Goal: Task Accomplishment & Management: Complete application form

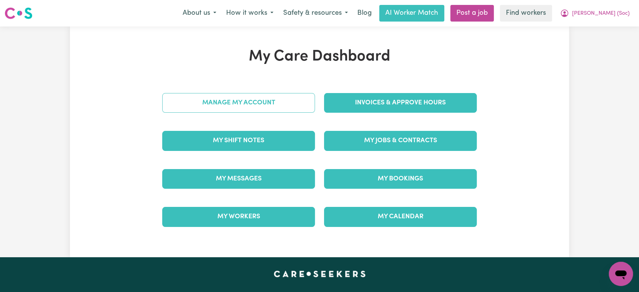
click at [266, 101] on link "Manage My Account" at bounding box center [238, 103] width 153 height 20
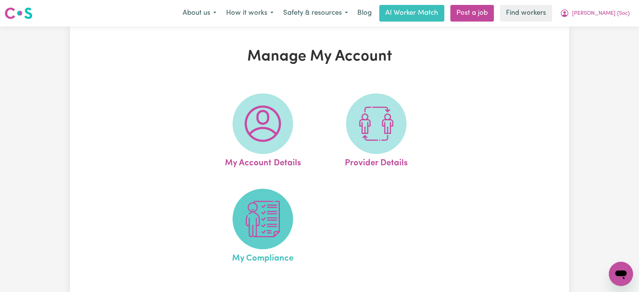
click at [267, 227] on img at bounding box center [263, 219] width 36 height 36
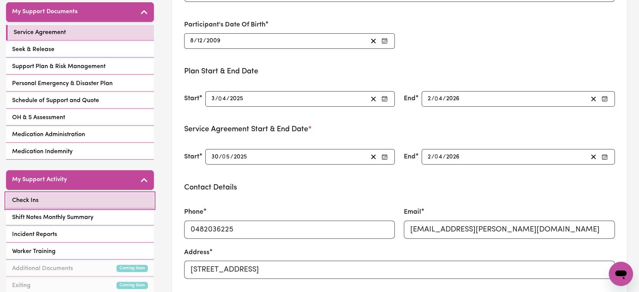
click at [126, 204] on link "Check Ins" at bounding box center [80, 201] width 148 height 16
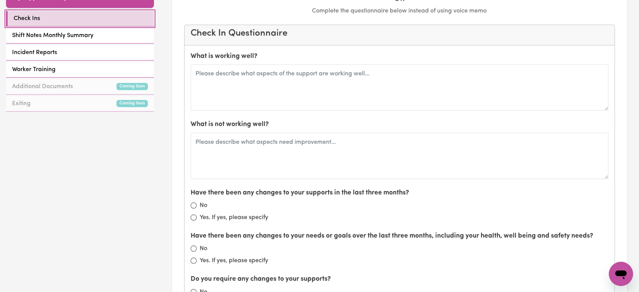
scroll to position [336, 0]
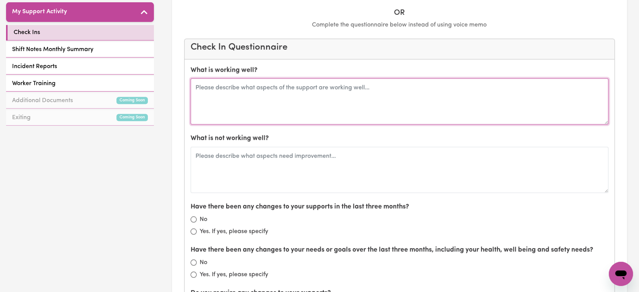
click at [247, 102] on textarea at bounding box center [400, 101] width 418 height 46
paste textarea "I'm sorry for the late reply. Everything is good. [PERSON_NAME] works well. Ref…"
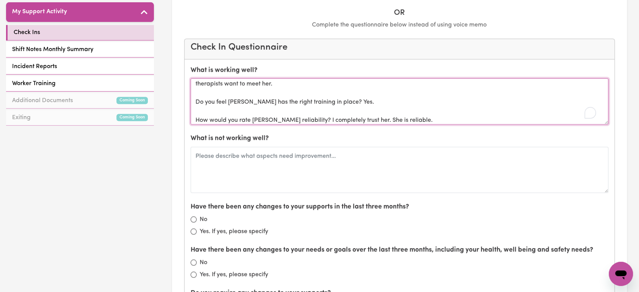
scroll to position [113, 0]
type textarea "I'm sorry for the late reply. Everything is good. [PERSON_NAME] works well. Ref…"
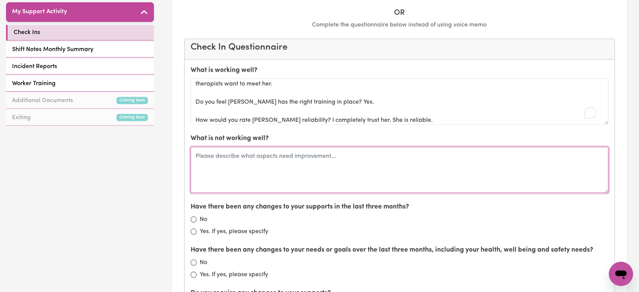
click at [246, 160] on textarea at bounding box center [400, 170] width 418 height 46
type textarea "Nil"
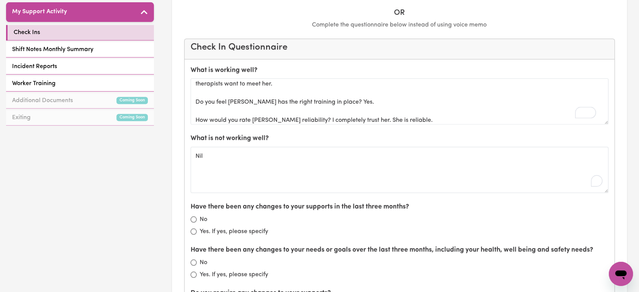
click at [197, 218] on div "No" at bounding box center [400, 219] width 418 height 9
click at [195, 219] on input "No" at bounding box center [194, 219] width 6 height 6
radio input "true"
click at [192, 260] on input "No" at bounding box center [194, 262] width 6 height 6
radio input "true"
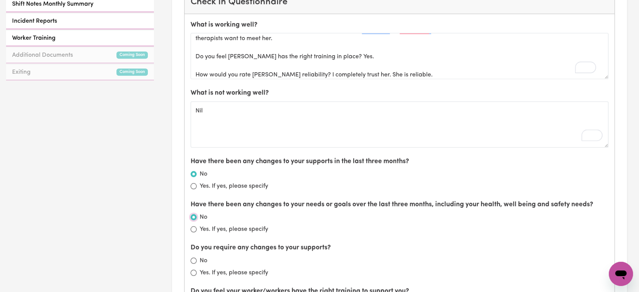
scroll to position [462, 0]
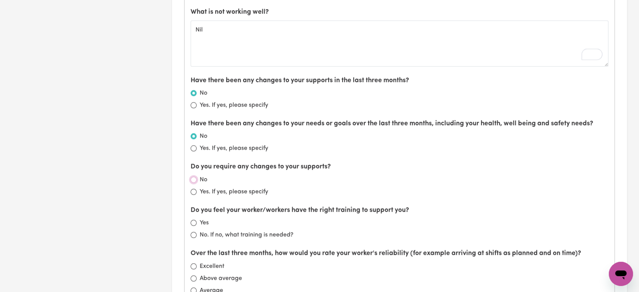
click at [193, 177] on input "No" at bounding box center [194, 180] width 6 height 6
radio input "true"
click at [193, 223] on input "Yes" at bounding box center [194, 223] width 6 height 6
radio input "true"
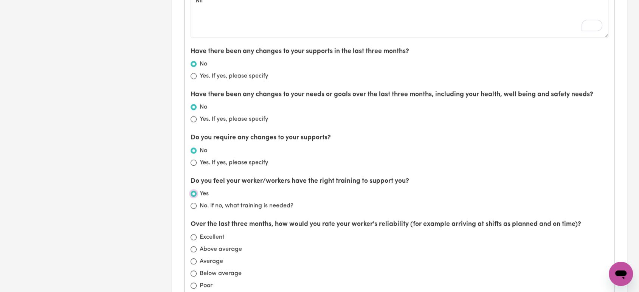
scroll to position [546, 0]
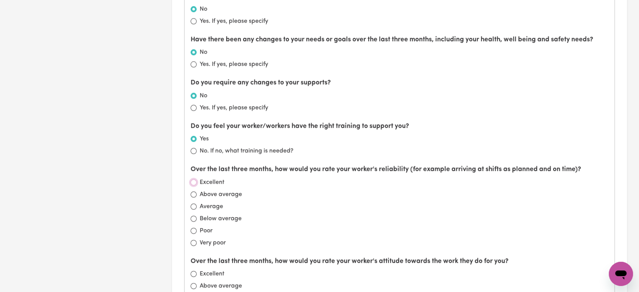
click at [194, 180] on input "Excellent" at bounding box center [194, 182] width 6 height 6
radio input "true"
click at [193, 271] on input "Excellent" at bounding box center [194, 274] width 6 height 6
radio input "true"
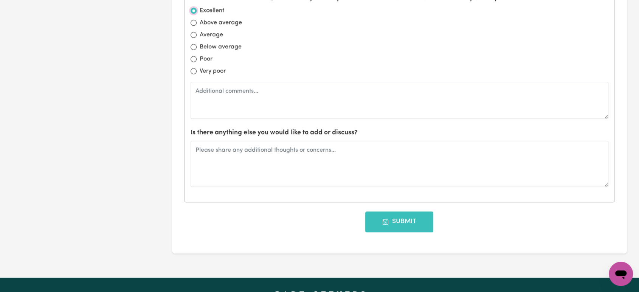
scroll to position [840, 0]
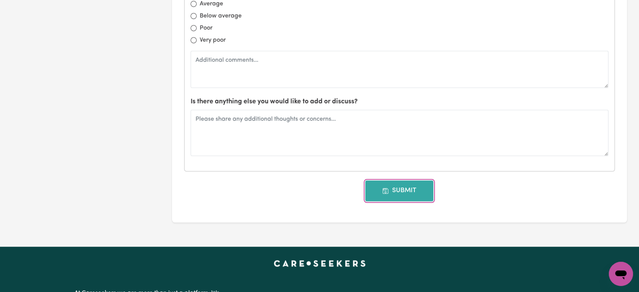
click at [391, 192] on button "Submit" at bounding box center [399, 190] width 68 height 20
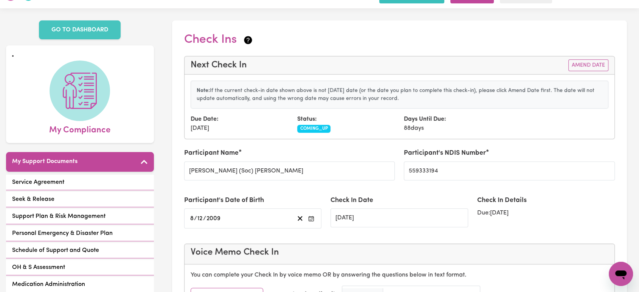
scroll to position [0, 0]
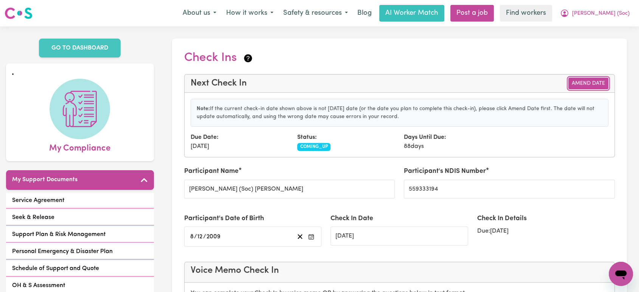
click at [578, 83] on button "Amend Date" at bounding box center [588, 84] width 40 height 12
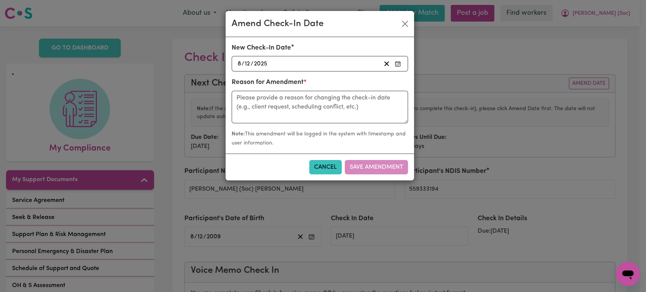
click at [297, 62] on div "[DATE] [DATE]" at bounding box center [308, 64] width 144 height 10
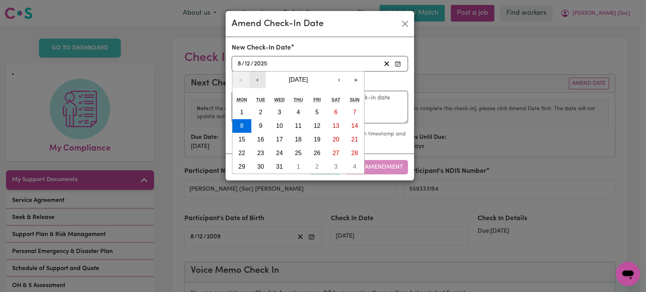
click at [254, 81] on button "‹" at bounding box center [257, 79] width 17 height 17
click at [257, 81] on button "‹" at bounding box center [257, 79] width 17 height 17
click at [277, 124] on abbr "10" at bounding box center [279, 126] width 7 height 6
type input "[DATE]"
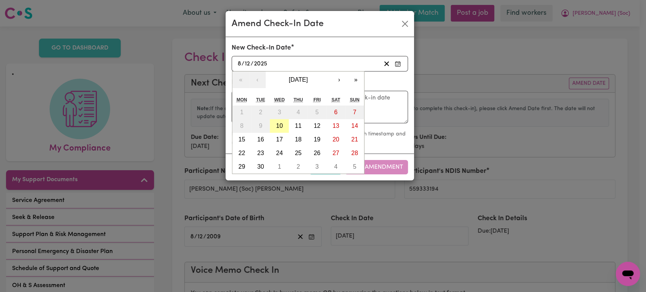
type input "10"
type input "9"
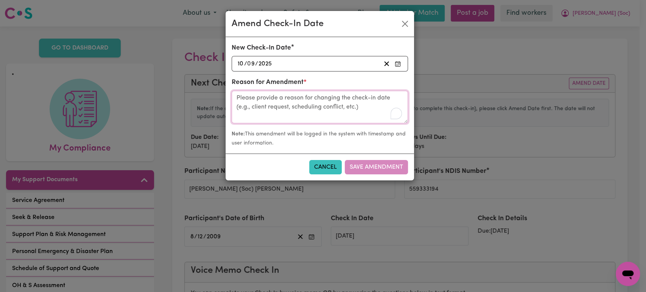
click at [334, 108] on textarea "To enrich screen reader interactions, please activate Accessibility in Grammarl…" at bounding box center [319, 107] width 176 height 33
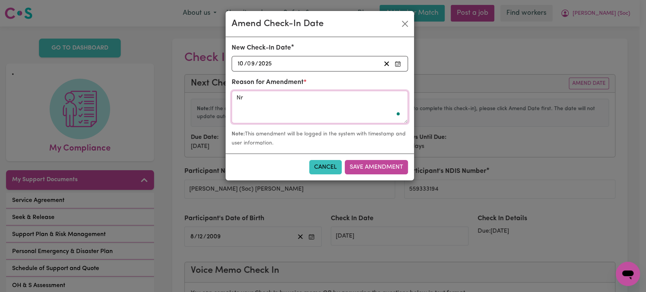
type textarea "N"
type textarea "check in [DATE]"
drag, startPoint x: 334, startPoint y: 108, endPoint x: 286, endPoint y: 161, distance: 71.2
click at [286, 161] on div "Cancel Save Amendment" at bounding box center [319, 167] width 188 height 27
click at [385, 161] on button "Save Amendment" at bounding box center [376, 167] width 63 height 14
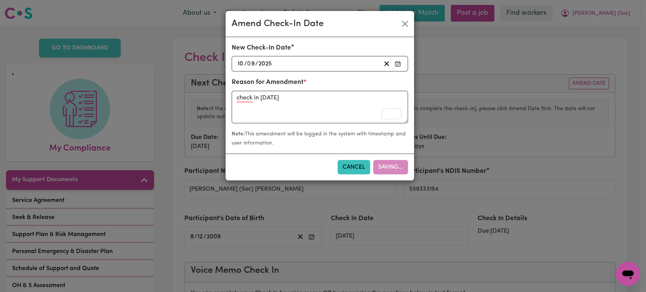
type input "[DATE]"
radio input "false"
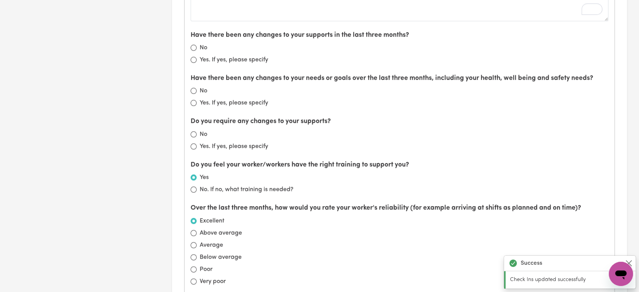
scroll to position [588, 0]
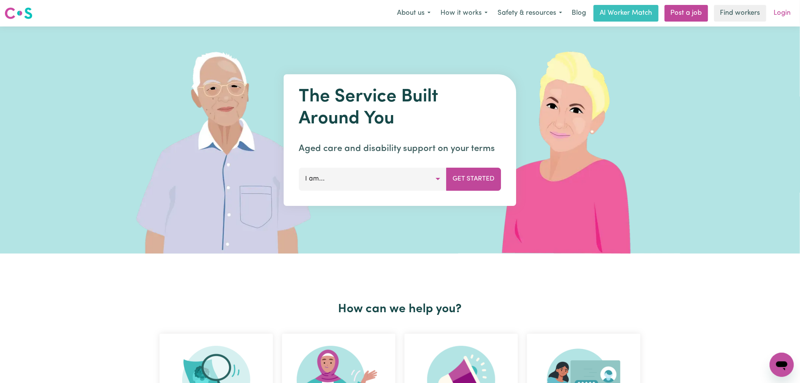
click at [795, 12] on link "Login" at bounding box center [783, 13] width 26 height 17
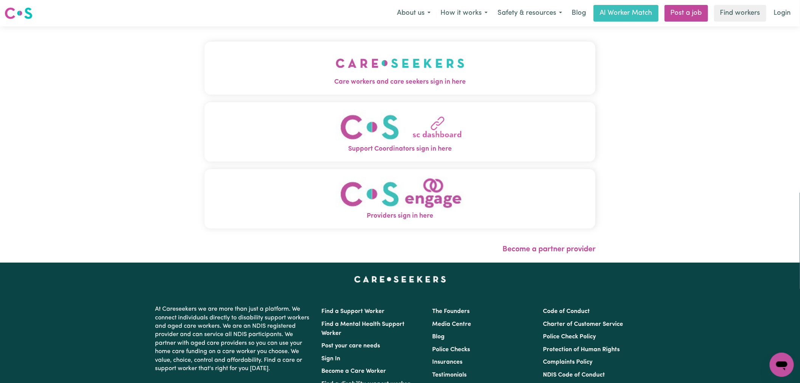
click at [252, 80] on span "Care workers and care seekers sign in here" at bounding box center [400, 82] width 391 height 10
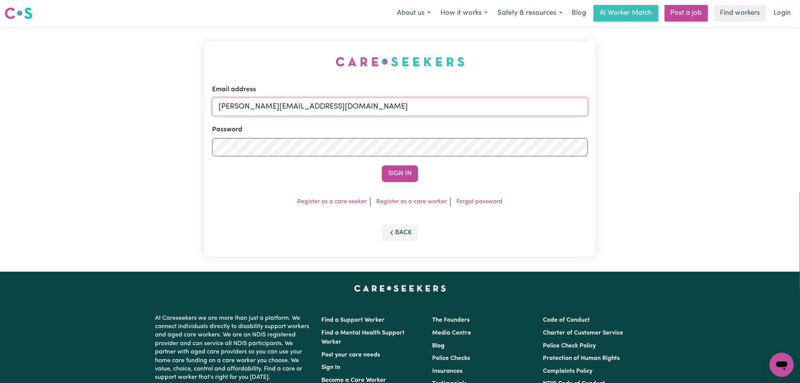
click at [340, 110] on input "lindsay@careseekers.com.au" at bounding box center [400, 107] width 376 height 18
click at [356, 112] on input "lindsay+engage@careseekers.com.au" at bounding box center [400, 107] width 376 height 18
type input "superuser~LeviSmithYD@careseekers.com.au"
drag, startPoint x: 401, startPoint y: 105, endPoint x: 257, endPoint y: 103, distance: 144.1
click at [257, 104] on input "superuser~LeviSmithYD@careseekers.com.au" at bounding box center [400, 107] width 376 height 18
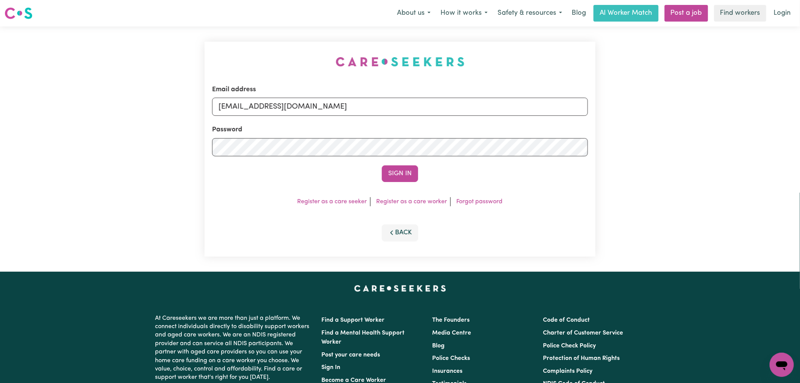
click at [371, 107] on input "superuser~LeviSmithYD@careseekers.com.au" at bounding box center [400, 107] width 376 height 18
type input "lindsay@careseekers.com.au"
click at [409, 173] on button "Sign In" at bounding box center [400, 173] width 36 height 17
